Goal: Navigation & Orientation: Find specific page/section

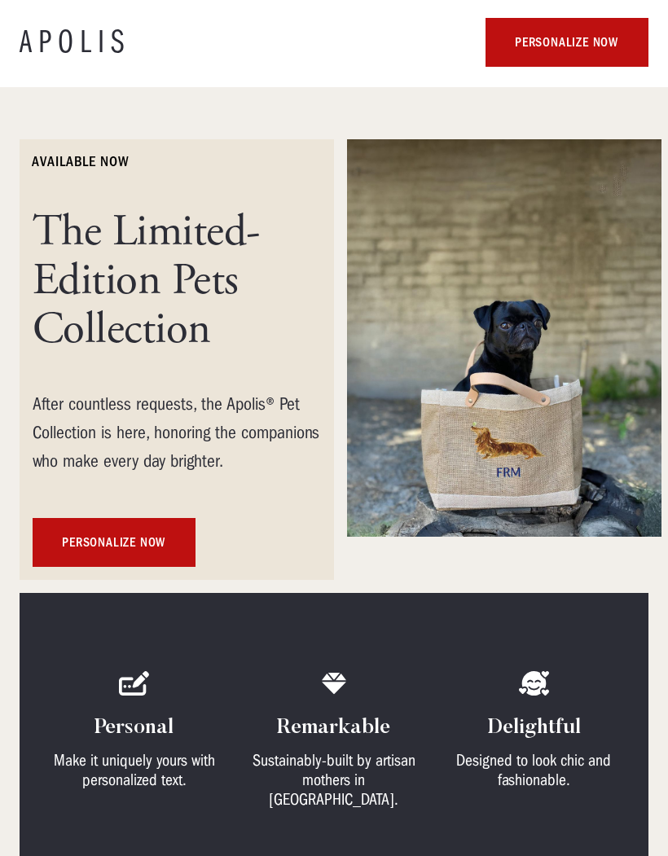
click at [521, 429] on img at bounding box center [504, 338] width 315 height 398
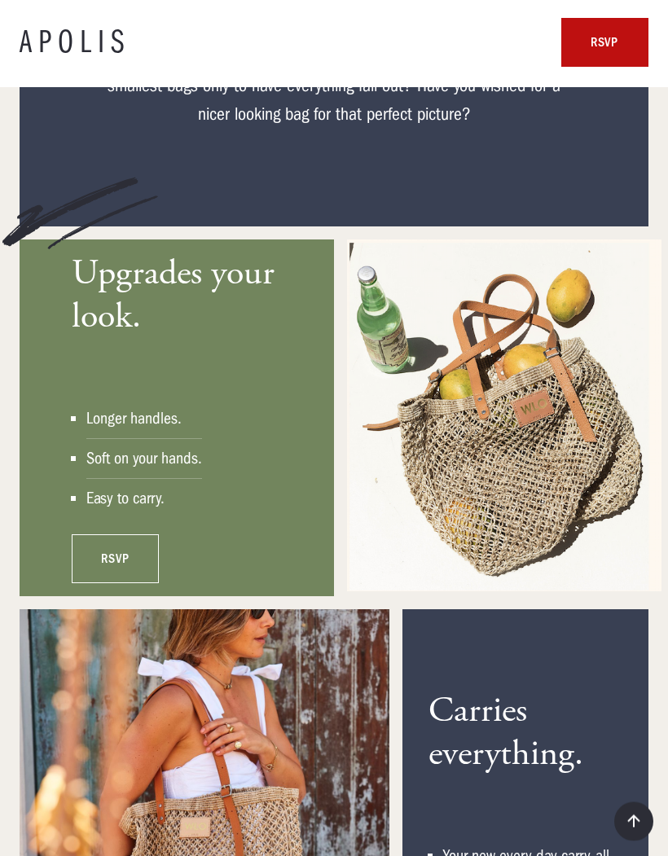
scroll to position [917, 0]
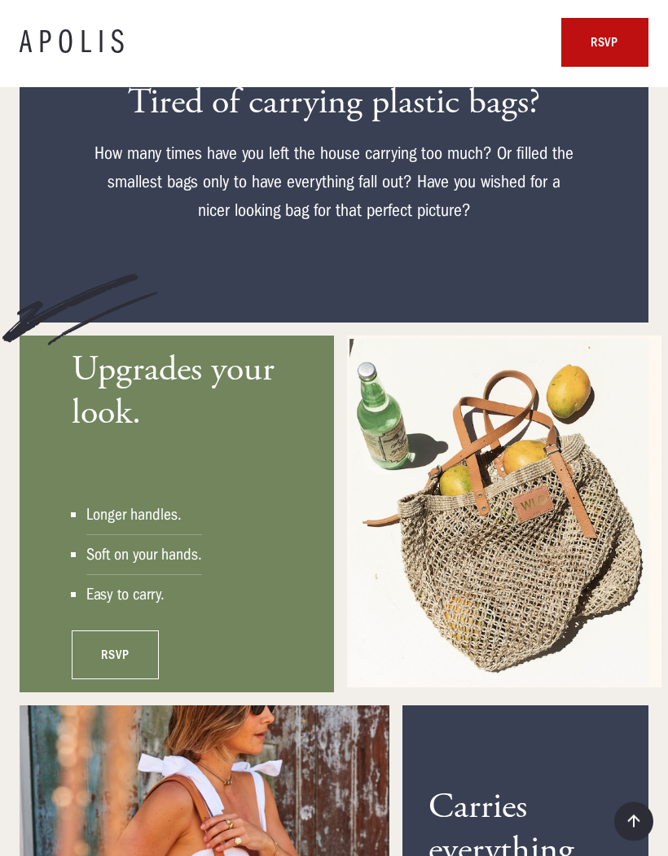
click at [131, 631] on link "rsvp" at bounding box center [115, 655] width 87 height 49
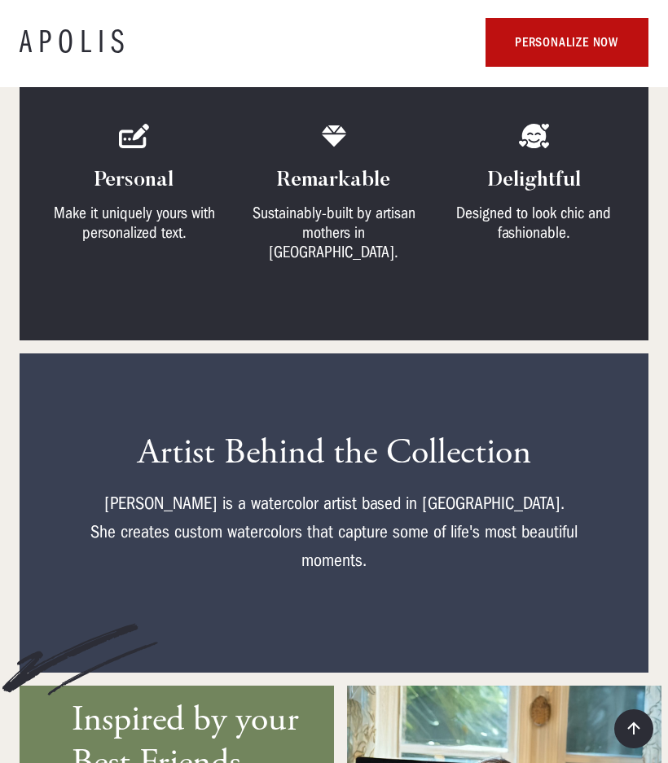
scroll to position [0, 7]
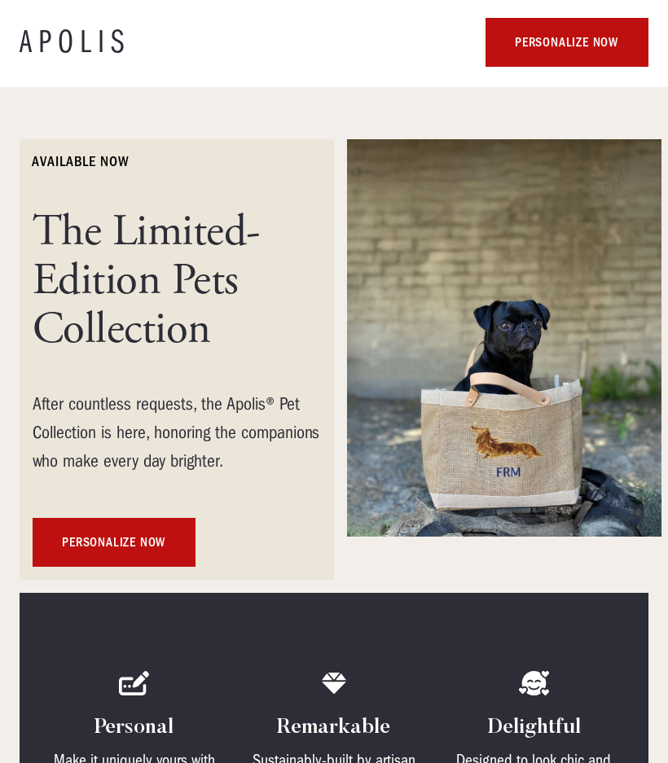
click at [115, 48] on h1 "APOLIS" at bounding box center [75, 42] width 111 height 33
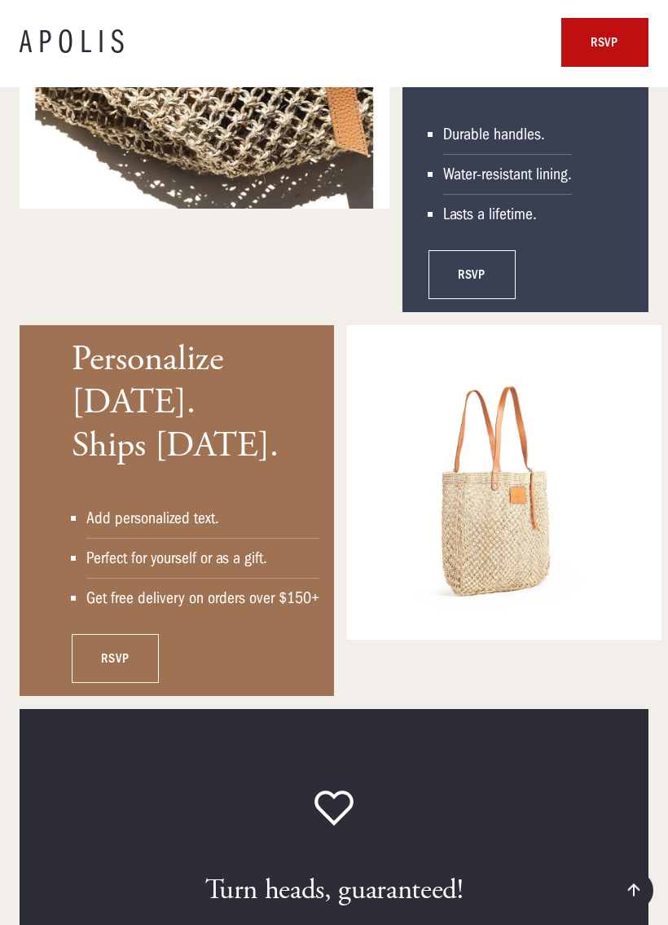
scroll to position [5594, 7]
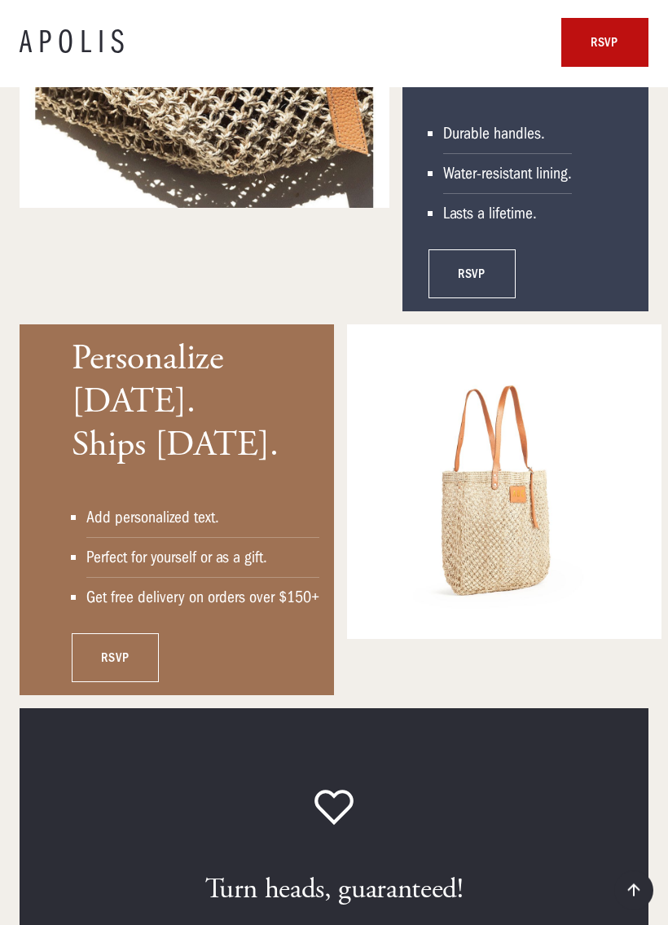
click at [136, 634] on link "rsvp" at bounding box center [115, 658] width 87 height 49
